Goal: Task Accomplishment & Management: Manage account settings

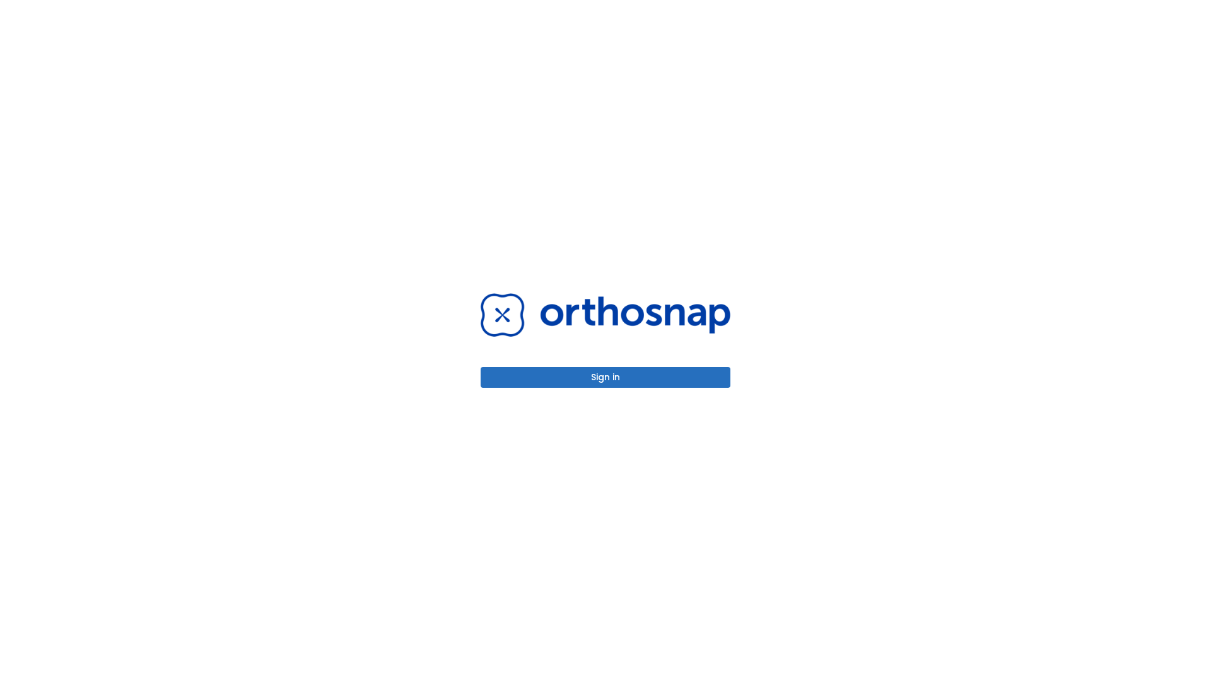
click at [606, 377] on button "Sign in" at bounding box center [606, 377] width 250 height 21
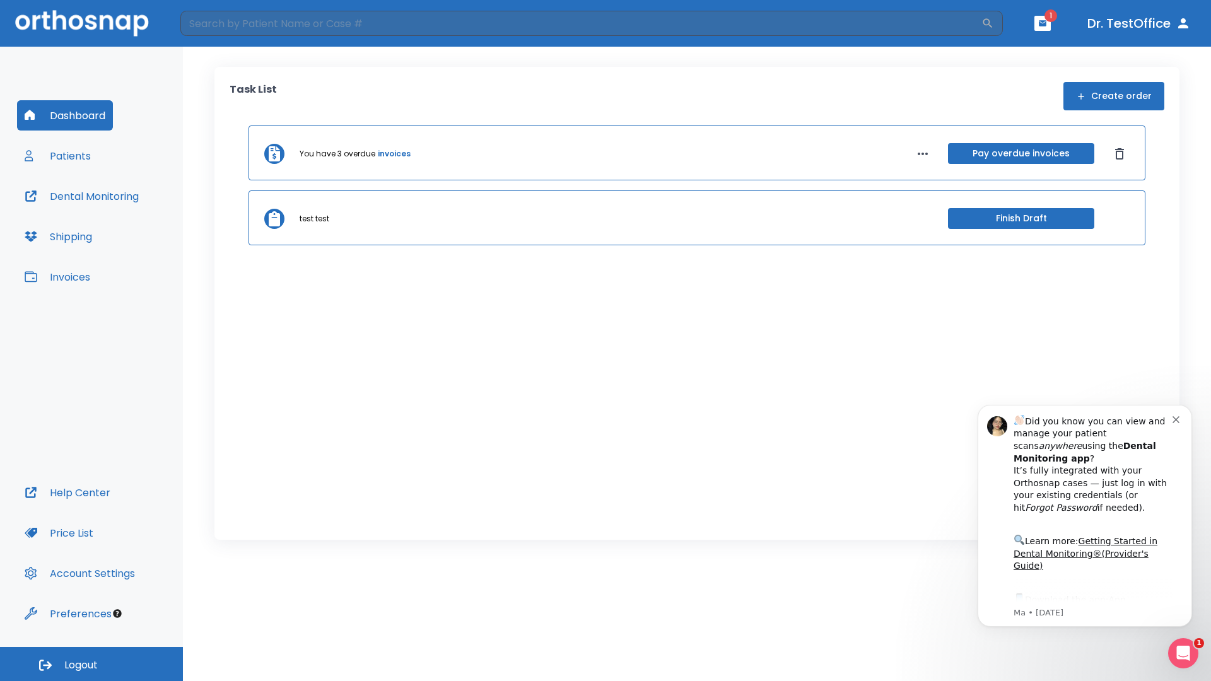
click at [91, 664] on span "Logout" at bounding box center [80, 666] width 33 height 14
